Goal: Task Accomplishment & Management: Use online tool/utility

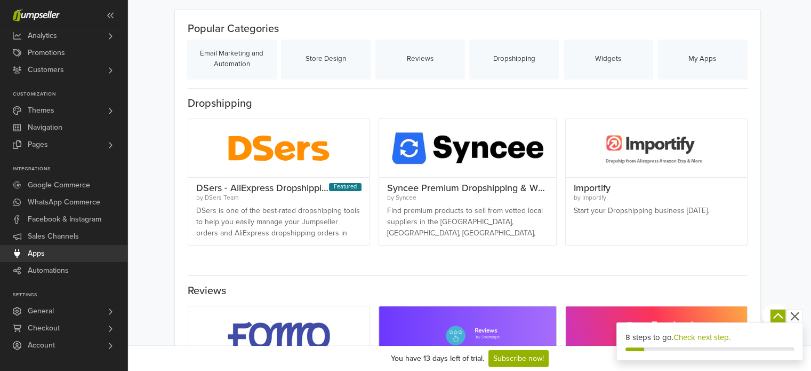
scroll to position [160, 0]
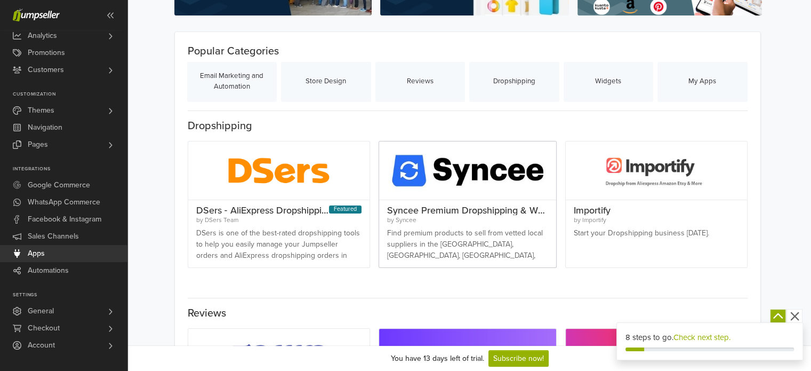
click at [414, 189] on div at bounding box center [467, 170] width 177 height 59
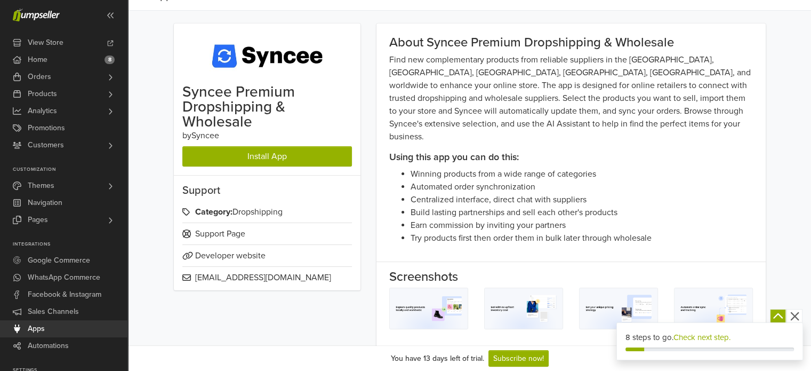
scroll to position [44, 0]
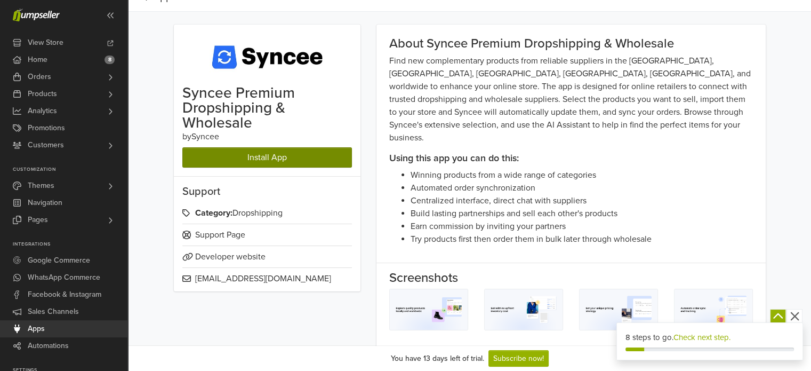
click at [282, 157] on link "Install App" at bounding box center [267, 157] width 170 height 20
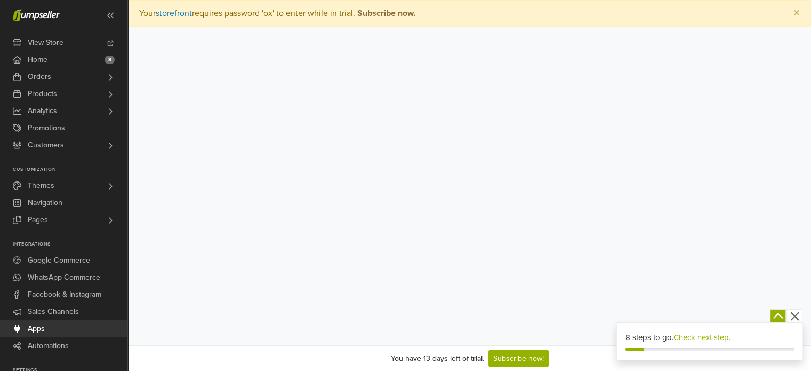
click at [710, 335] on link "Check next step." at bounding box center [701, 337] width 57 height 10
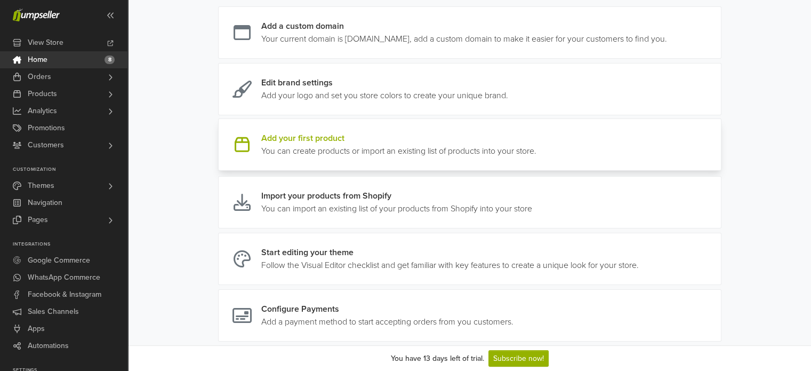
scroll to position [160, 0]
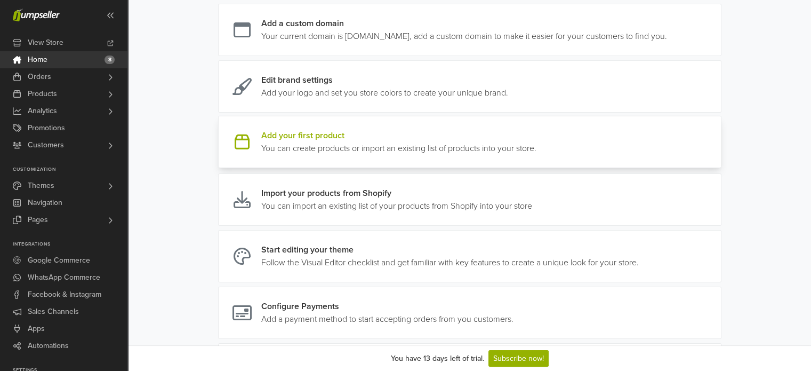
click at [536, 151] on link at bounding box center [536, 142] width 0 height 26
click at [73, 46] on link "View Store" at bounding box center [63, 42] width 127 height 17
click at [50, 327] on link "Apps" at bounding box center [63, 328] width 127 height 17
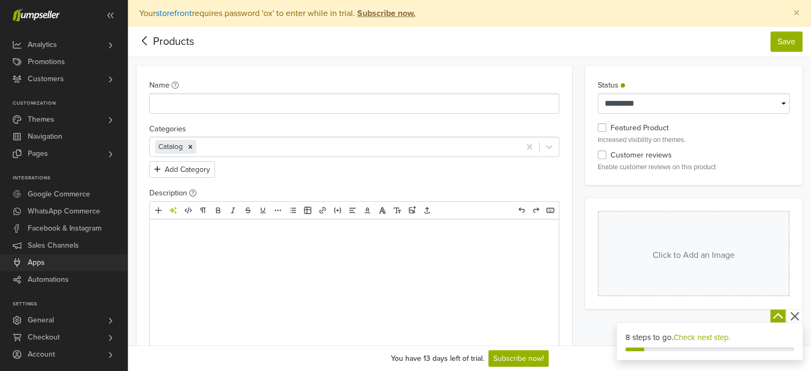
click at [47, 263] on link "Apps" at bounding box center [63, 262] width 127 height 17
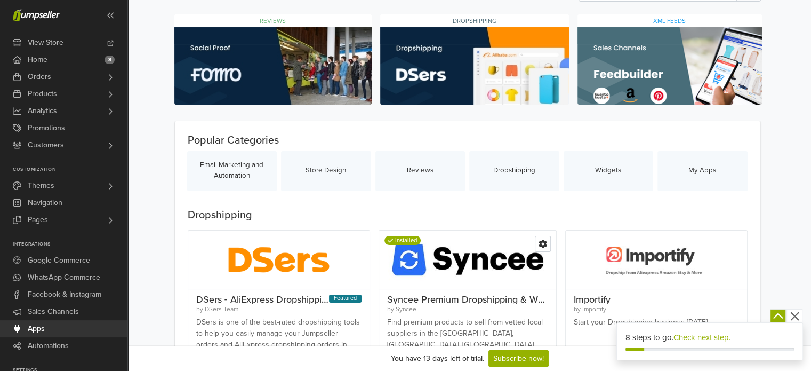
scroll to position [107, 0]
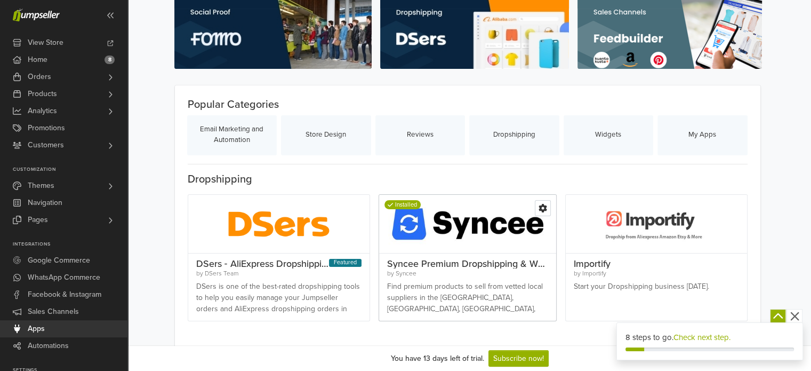
click at [442, 258] on span "Syncee Premium Dropshipping & Wholesale" at bounding box center [480, 264] width 186 height 12
